Goal: Task Accomplishment & Management: Complete application form

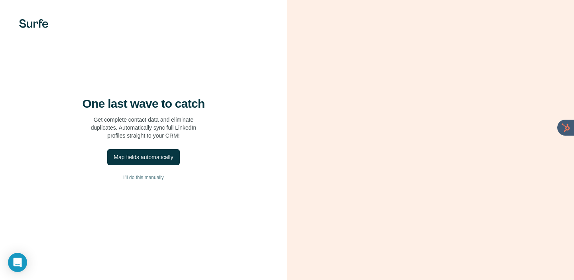
click at [278, 84] on div "One last wave to catch Get complete contact data and eliminate duplicates. Auto…" at bounding box center [143, 140] width 287 height 280
click at [129, 161] on div "Map fields automatically" at bounding box center [143, 157] width 59 height 8
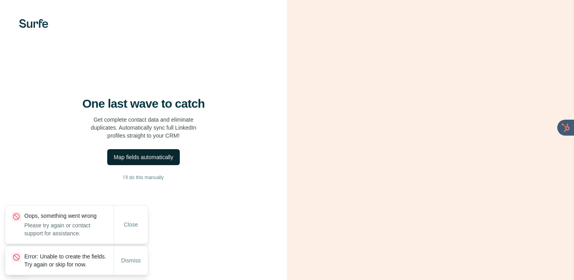
click at [284, 167] on div "One last wave to catch Get complete contact data and eliminate duplicates. Auto…" at bounding box center [143, 140] width 287 height 280
